Goal: Contribute content

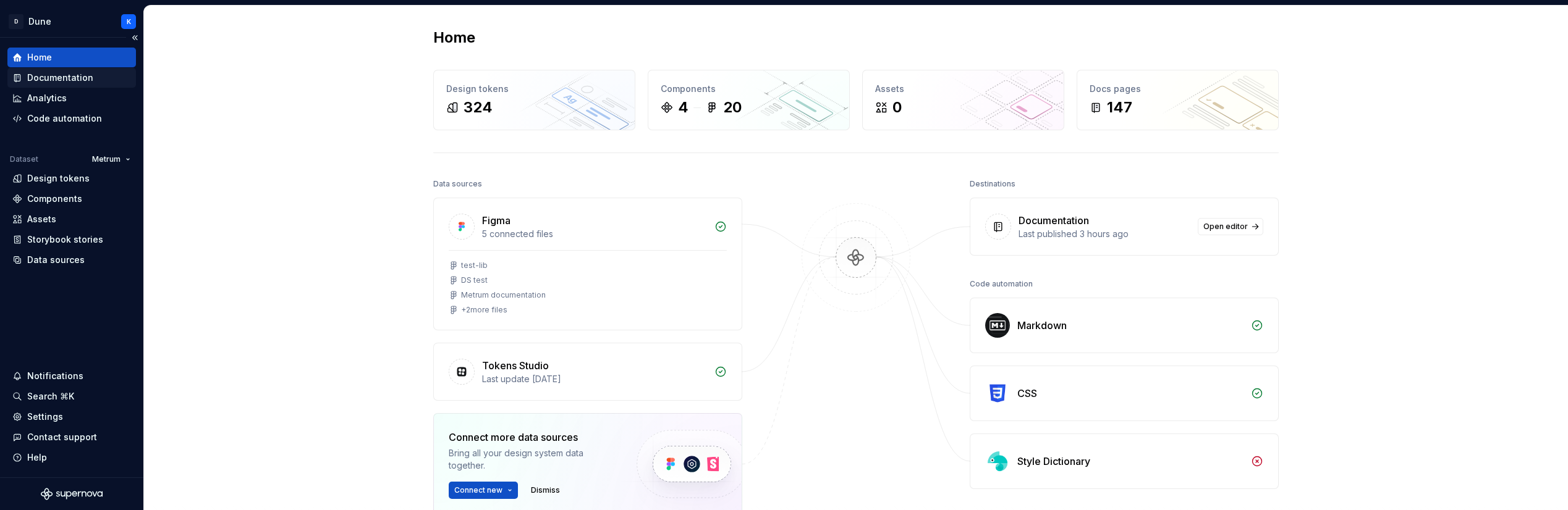
click at [74, 81] on div "Documentation" at bounding box center [60, 78] width 66 height 12
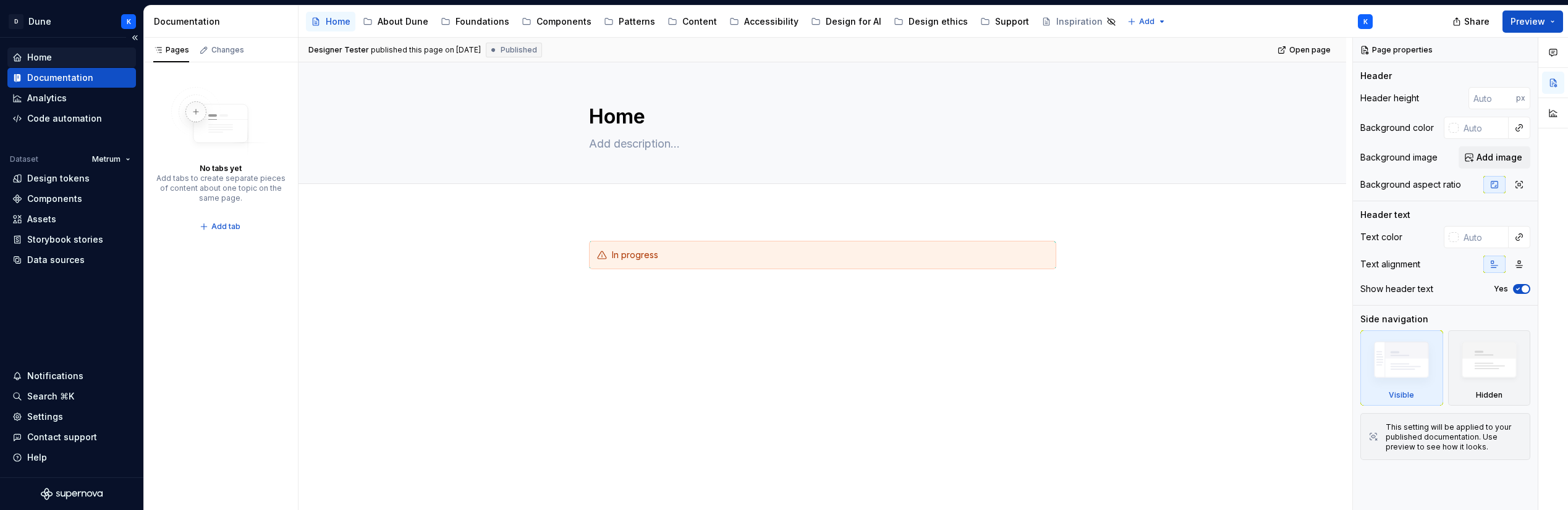
click at [40, 57] on div "Home" at bounding box center [39, 57] width 24 height 12
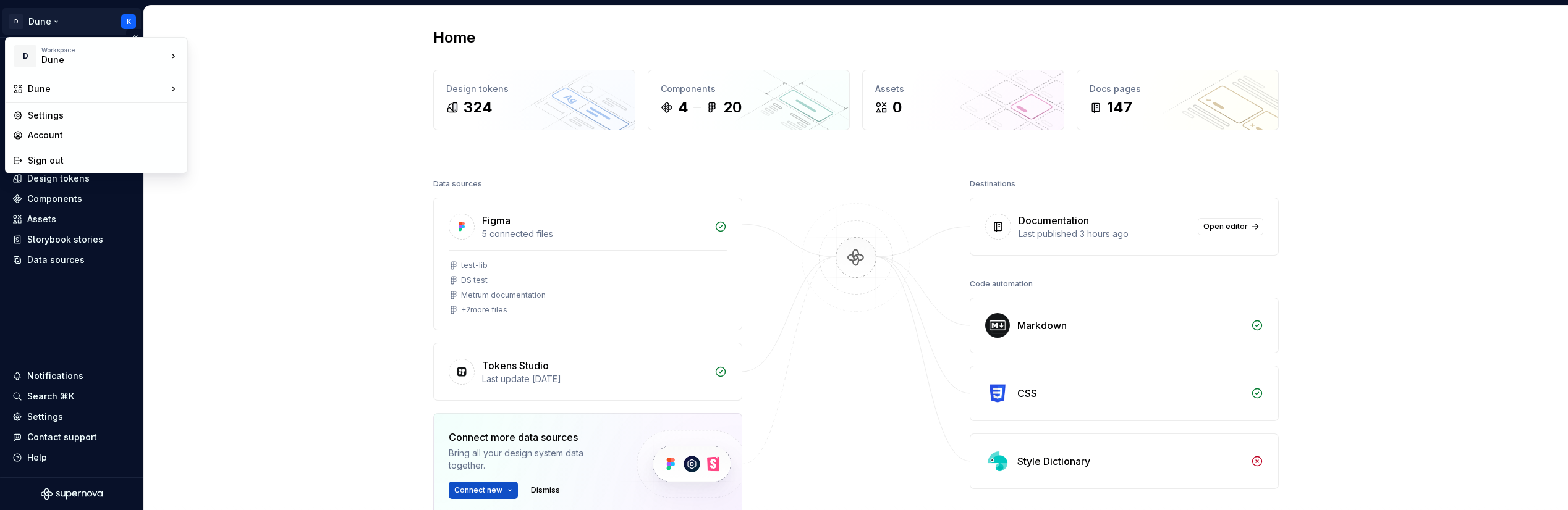
click at [50, 21] on html "D Dune K Home Documentation Analytics Code automation Dataset Metrum Design tok…" at bounding box center [784, 255] width 1568 height 510
click at [59, 56] on div "Dune" at bounding box center [94, 60] width 105 height 12
click at [303, 286] on html "D Dune K Home Documentation Analytics Code automation Dataset Metrum Design tok…" at bounding box center [784, 255] width 1568 height 510
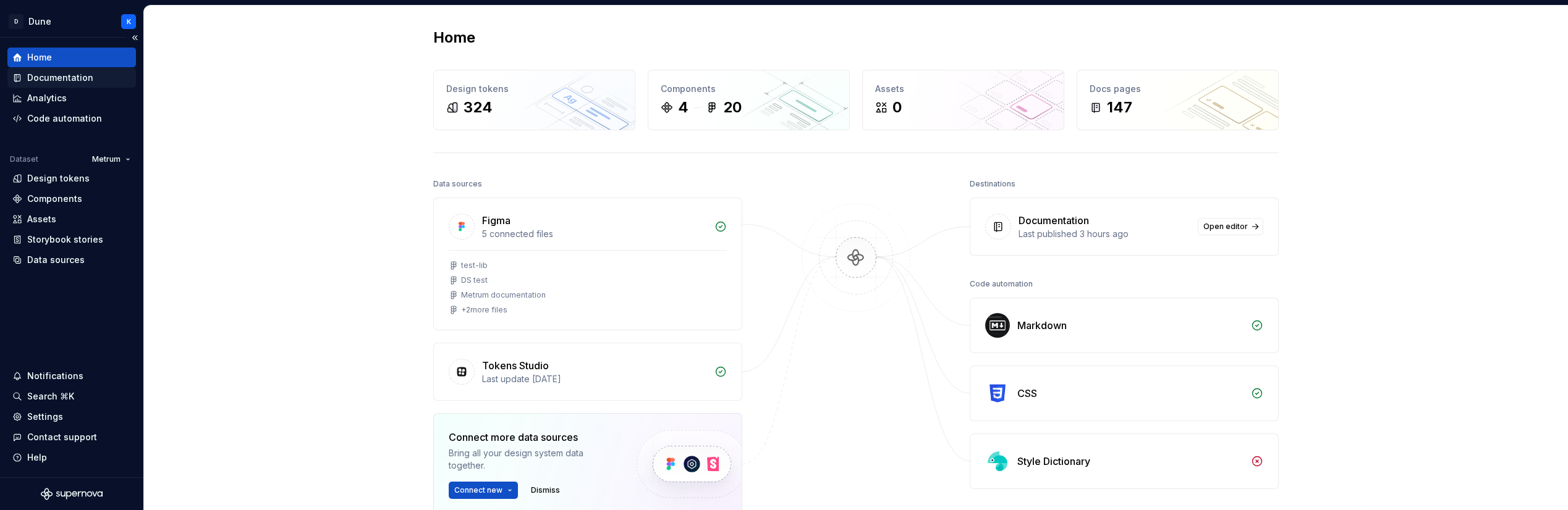
click at [78, 80] on div "Documentation" at bounding box center [60, 78] width 66 height 12
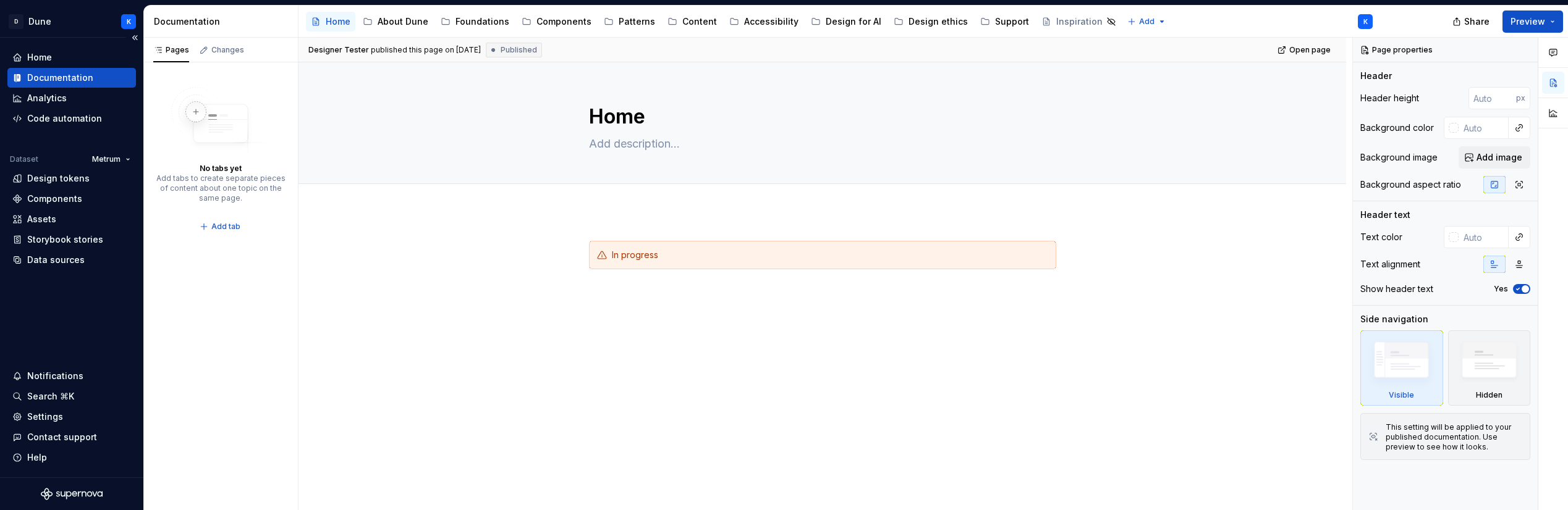
click at [68, 75] on div "Documentation" at bounding box center [60, 78] width 66 height 12
click at [751, 24] on div "Accessibility" at bounding box center [771, 22] width 55 height 12
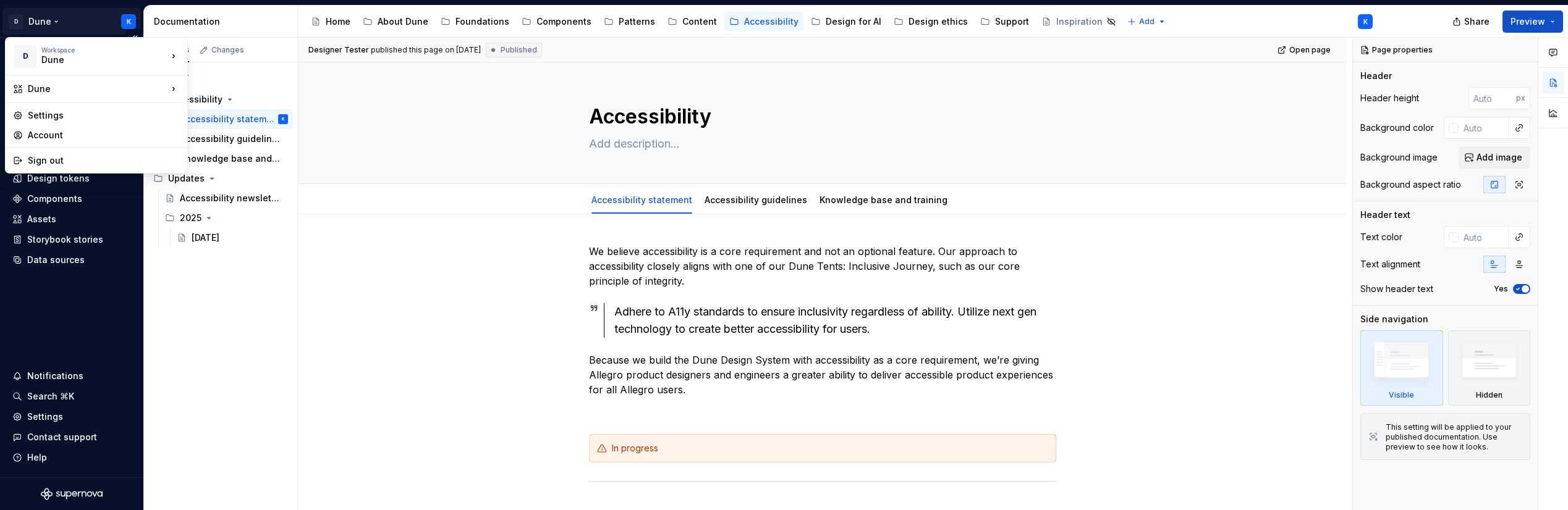
click at [132, 23] on html "D Dune K Home Documentation Analytics Code automation Dataset Metrum Design tok…" at bounding box center [784, 255] width 1568 height 510
click at [62, 132] on div "Account" at bounding box center [103, 135] width 152 height 12
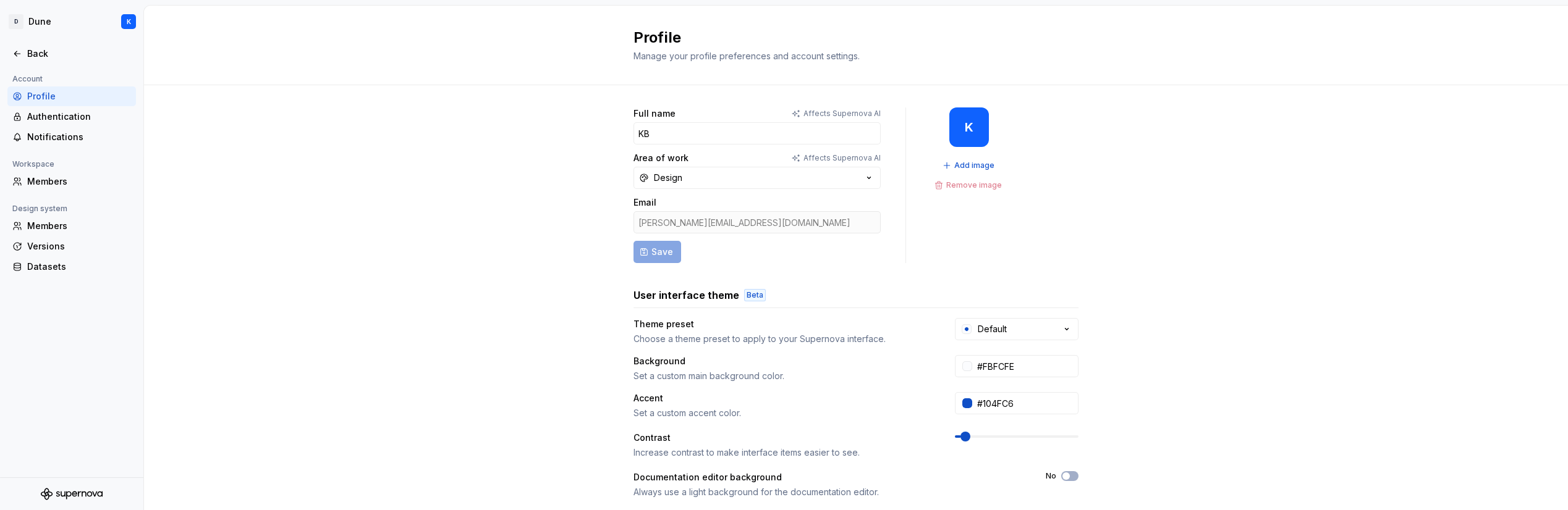
click at [830, 157] on p "Affects Supernova AI" at bounding box center [842, 158] width 77 height 10
click at [860, 159] on p "Affects Supernova AI" at bounding box center [842, 158] width 77 height 10
click at [799, 159] on icon at bounding box center [796, 158] width 10 height 10
click at [877, 156] on p "Affects Supernova AI" at bounding box center [842, 158] width 77 height 10
click at [49, 225] on div "Members" at bounding box center [79, 226] width 104 height 12
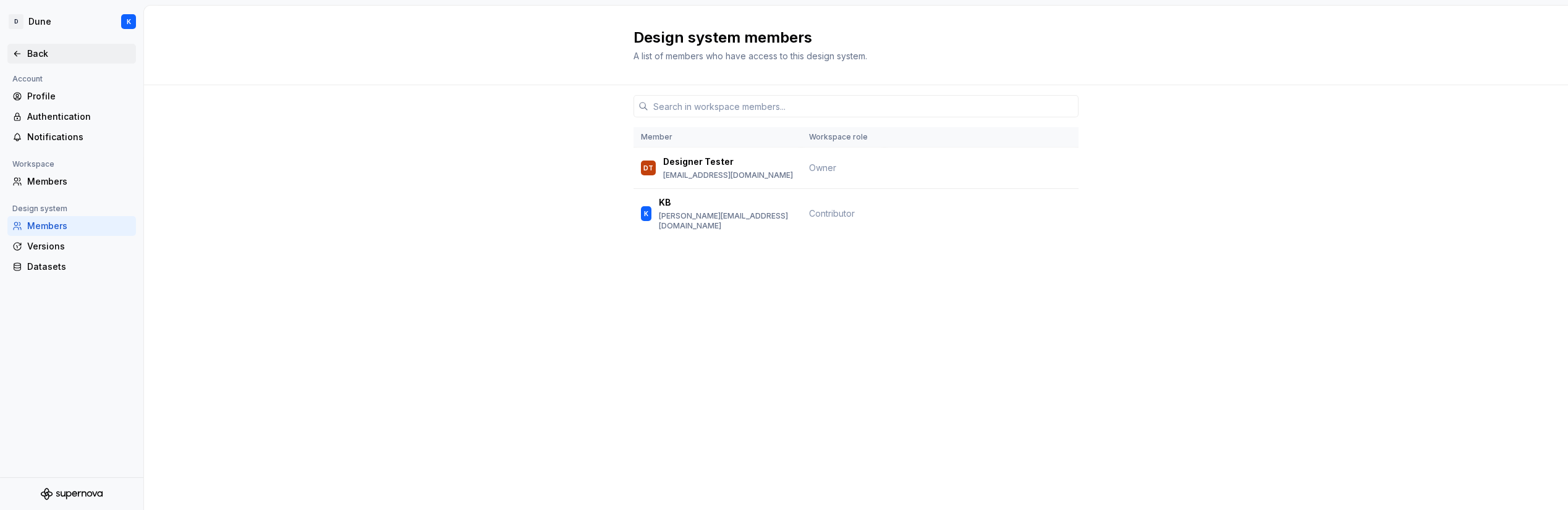
click at [44, 53] on div "Back" at bounding box center [79, 54] width 104 height 12
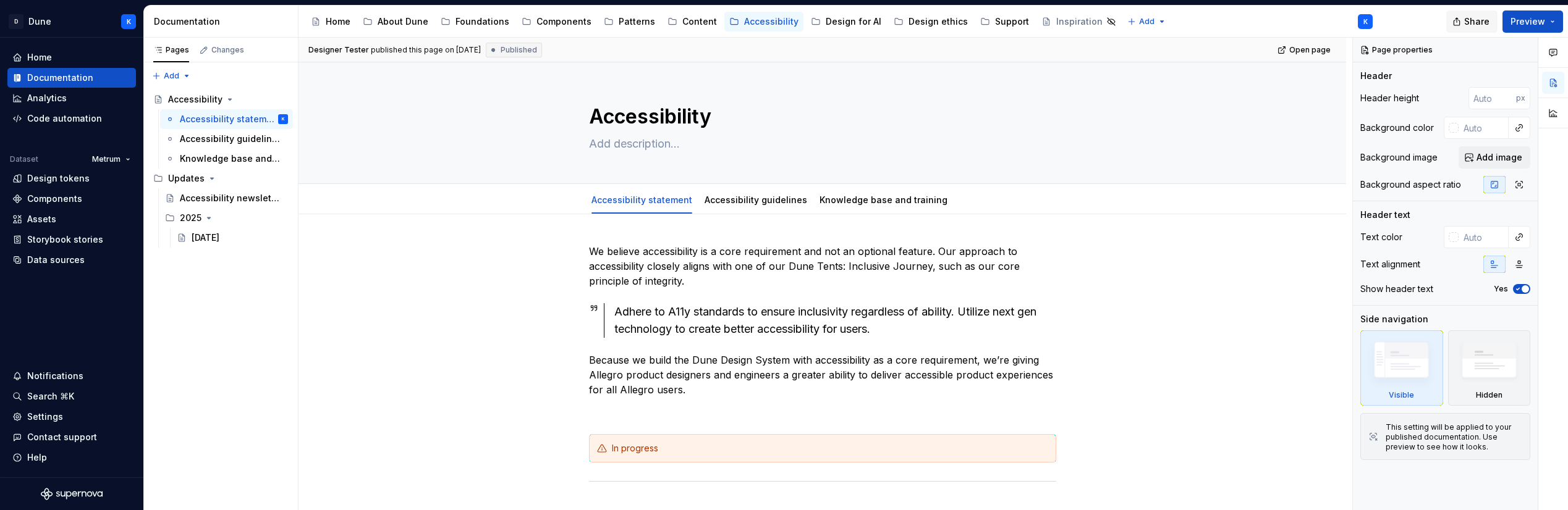
click at [1469, 30] on button "Share" at bounding box center [1471, 22] width 51 height 23
click at [1427, 108] on div "Documentation can be publicly accessed." at bounding box center [1347, 108] width 285 height 10
click at [1457, 72] on span "Copy link" at bounding box center [1460, 71] width 40 height 12
click at [487, 223] on div "We believe accessibility is a core requirement and not an optional feature. Our…" at bounding box center [822, 493] width 1047 height 558
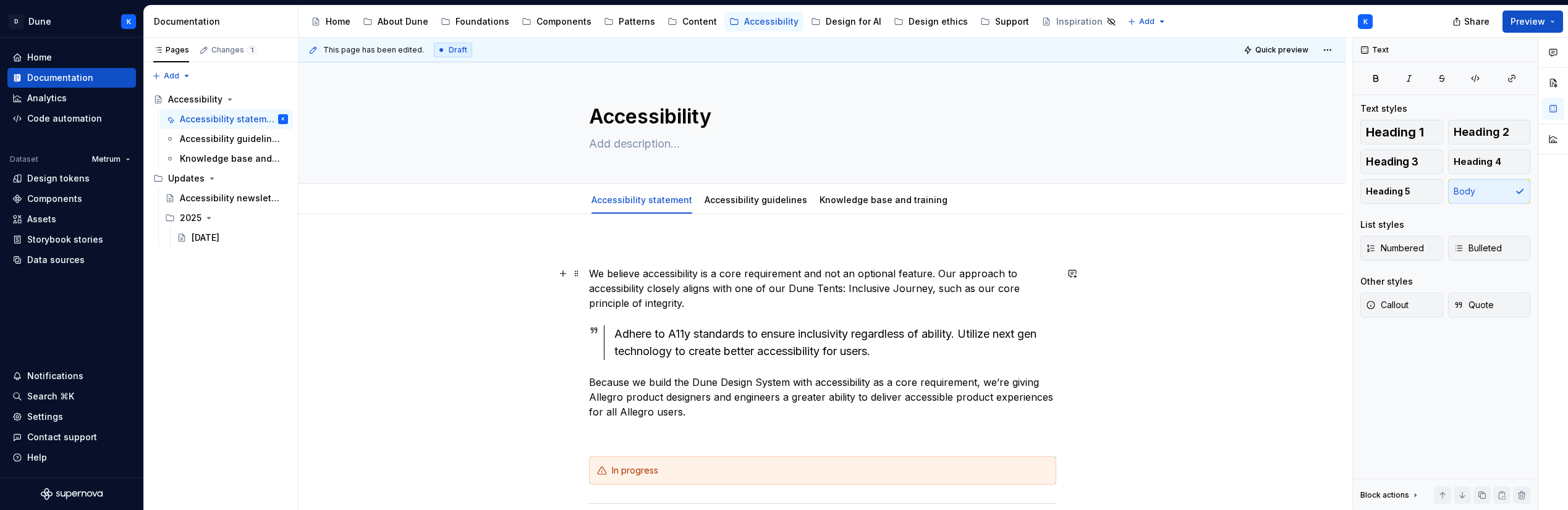
click at [514, 289] on div "We believe accessibility is a core requirement and not an optional feature. Our…" at bounding box center [822, 504] width 1047 height 580
type textarea "*"
click at [744, 409] on p "Because we build the Dune Design System with accessibility as a core requiremen…" at bounding box center [823, 396] width 467 height 44
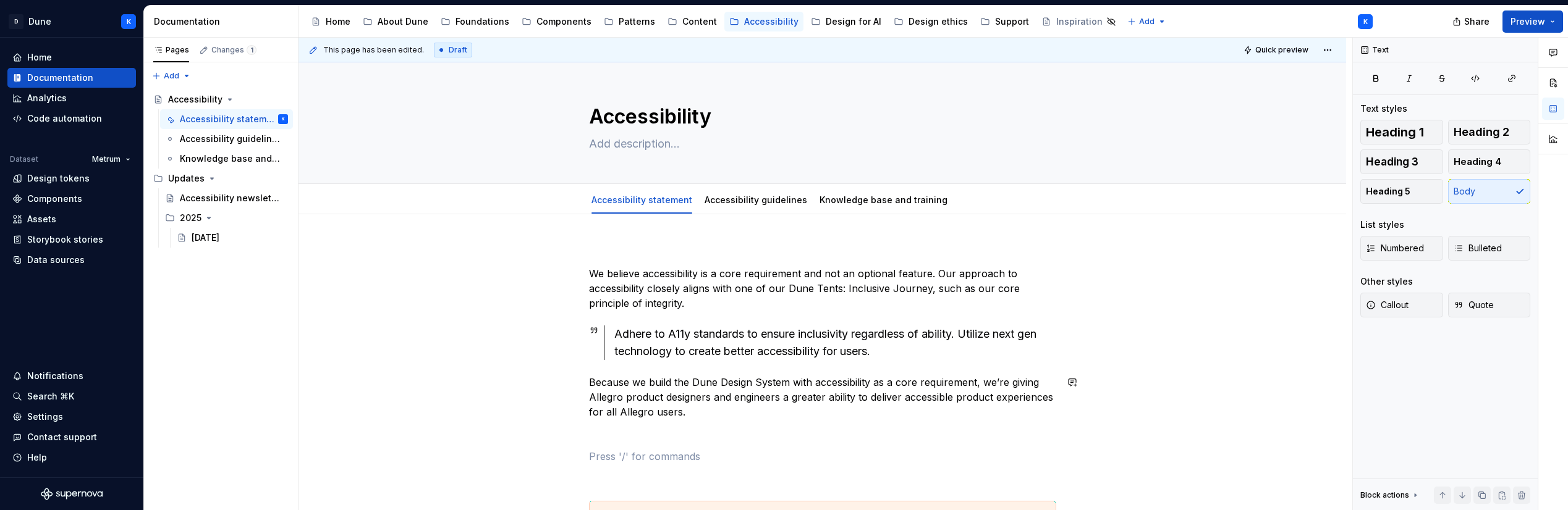
scroll to position [14, 0]
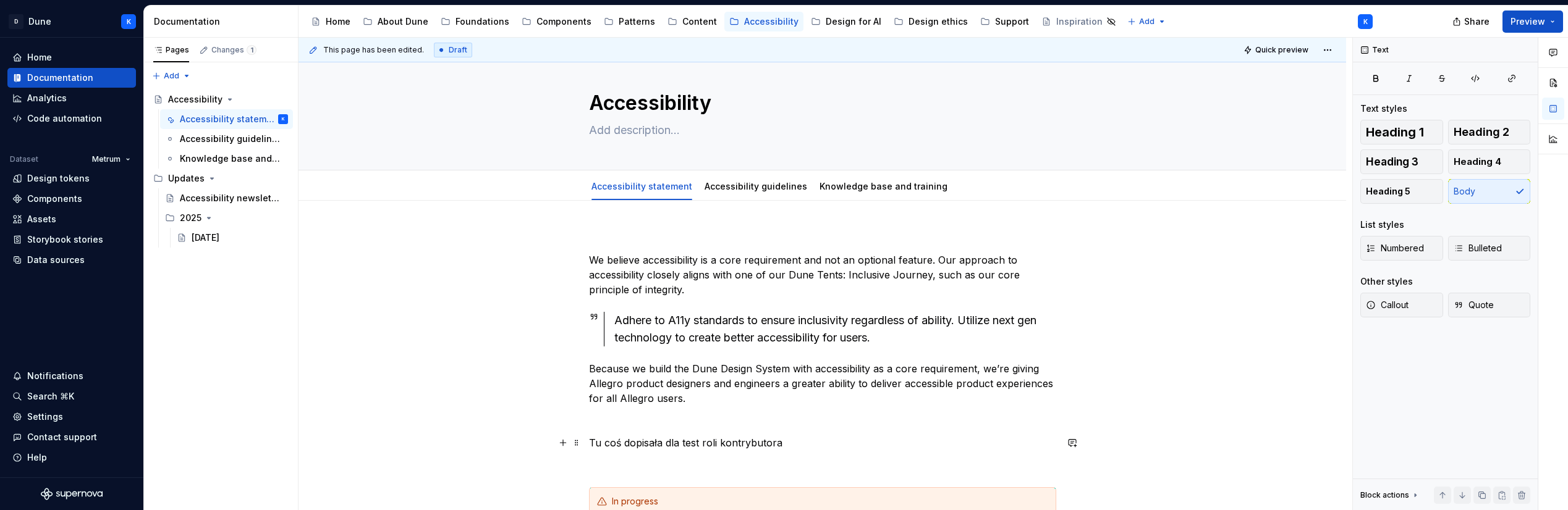
click at [846, 443] on p "Tu coś dopisała dla test roli kontrybutora" at bounding box center [823, 442] width 467 height 15
click at [1187, 350] on div "We believe accessibility is a core requirement and not an optional feature. Our…" at bounding box center [822, 513] width 1047 height 624
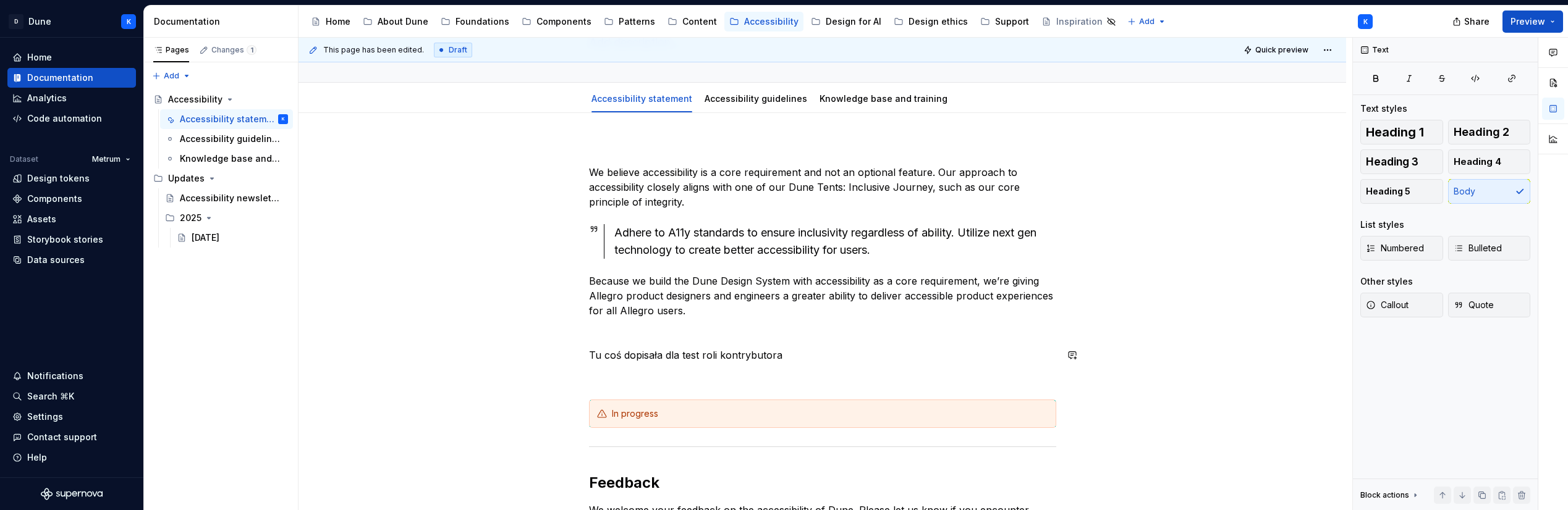
scroll to position [100, 0]
click at [1548, 22] on button "Preview" at bounding box center [1532, 22] width 61 height 23
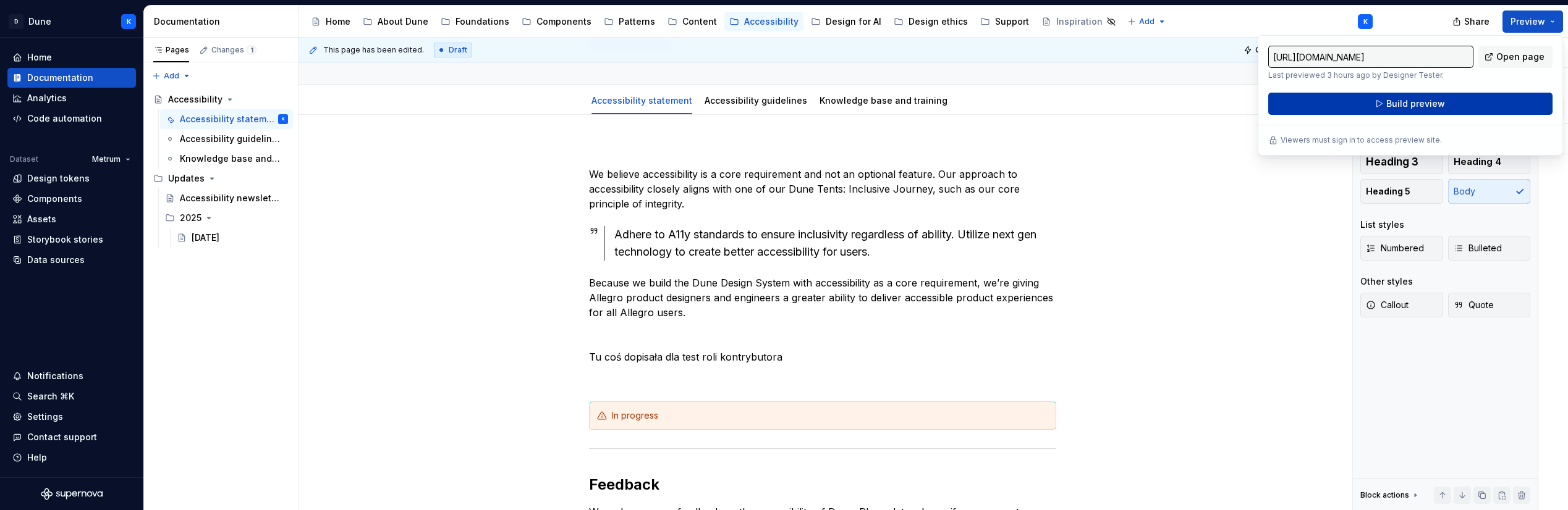
click at [1422, 104] on span "Build preview" at bounding box center [1415, 104] width 59 height 12
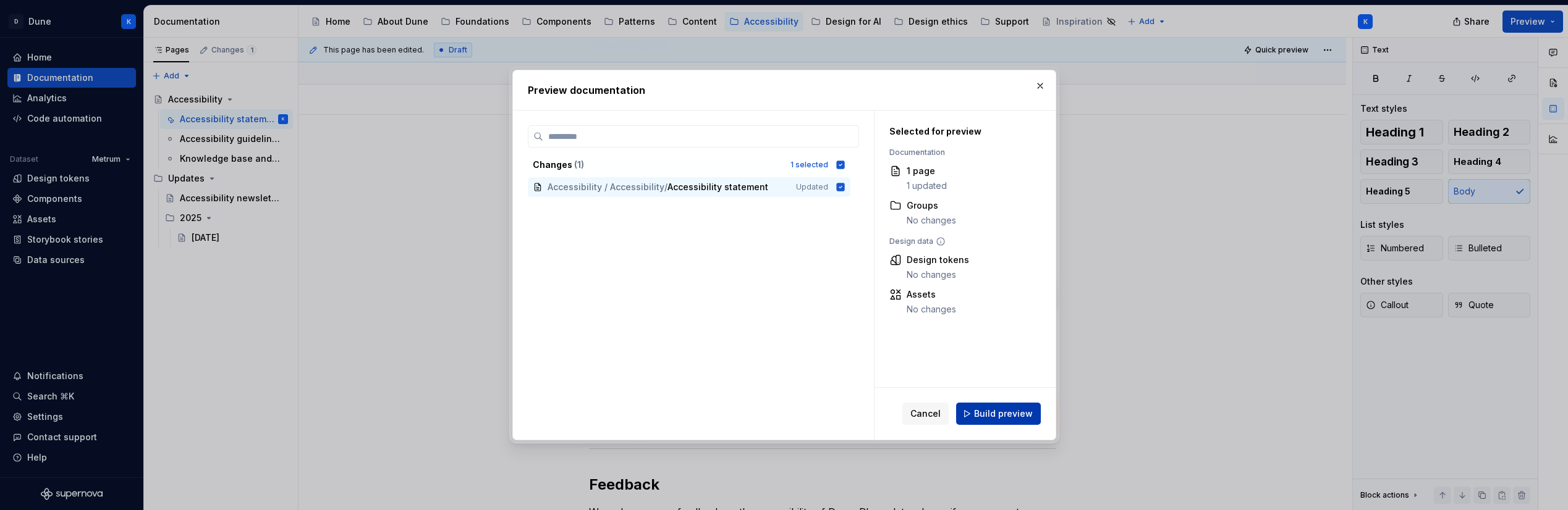
click at [1001, 417] on span "Build preview" at bounding box center [1003, 414] width 59 height 12
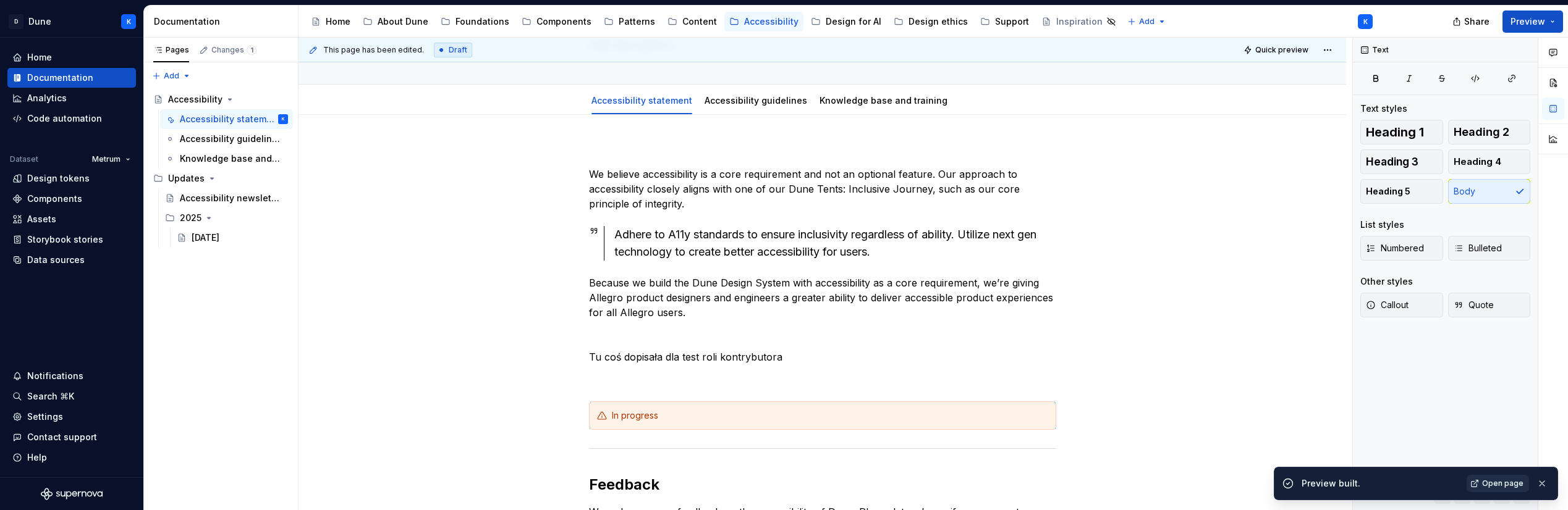
click at [1496, 485] on span "Open page" at bounding box center [1503, 483] width 42 height 10
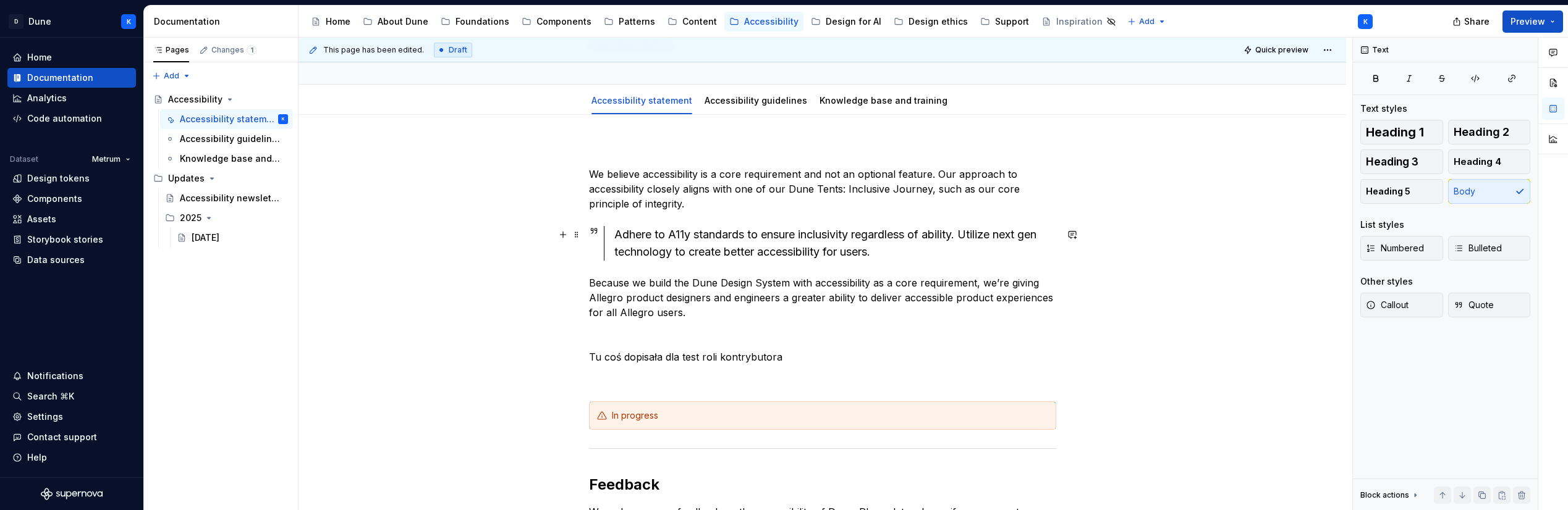
click at [390, 246] on div "We believe accessibility is a core requirement and not an optional feature. Our…" at bounding box center [822, 427] width 1047 height 624
type textarea "*"
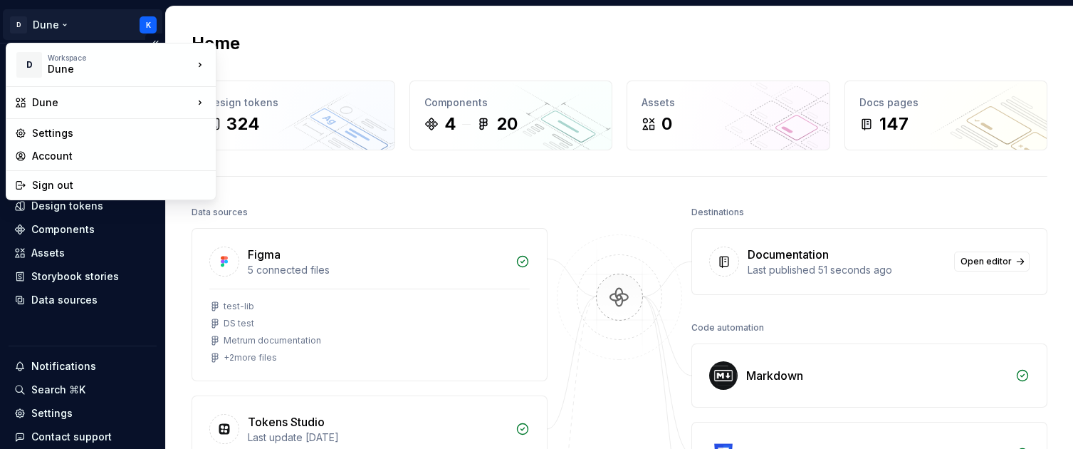
click at [150, 26] on html "D Dune K Home Documentation Analytics Code automation Dataset Metrum Design tok…" at bounding box center [536, 224] width 1073 height 449
click at [38, 186] on div "Sign out" at bounding box center [119, 185] width 175 height 14
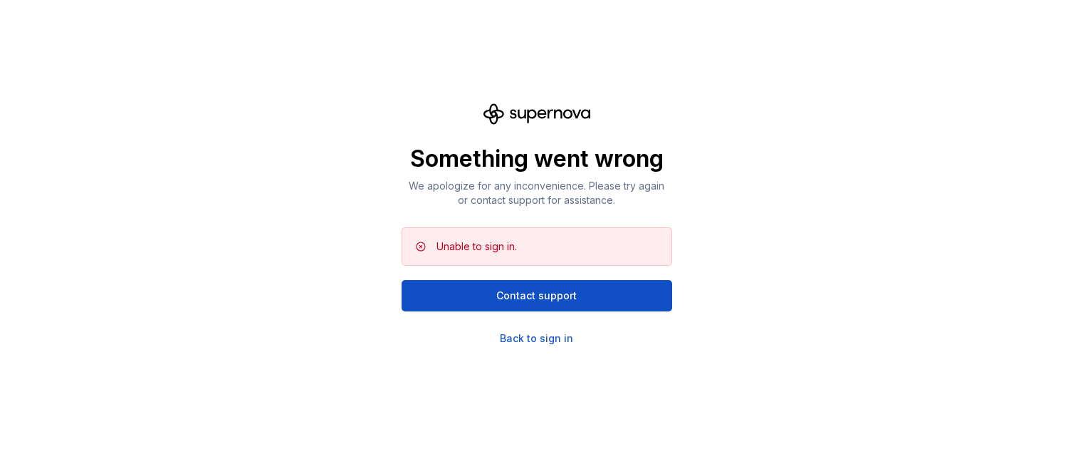
click at [738, 328] on div "Something went wrong We apologize for any inconvenience. Please try again or co…" at bounding box center [536, 224] width 1073 height 449
